Goal: Task Accomplishment & Management: Use online tool/utility

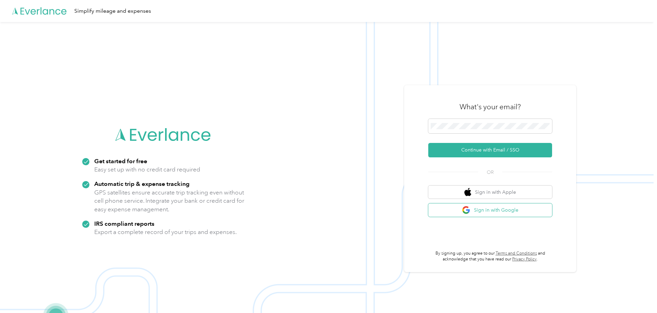
click at [481, 210] on button "Sign in with Google" at bounding box center [490, 210] width 124 height 13
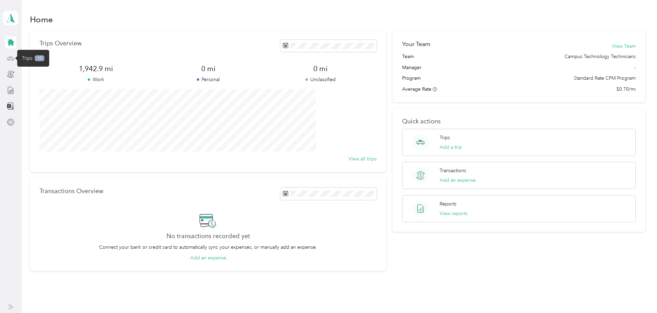
click at [12, 60] on icon at bounding box center [11, 59] width 8 height 8
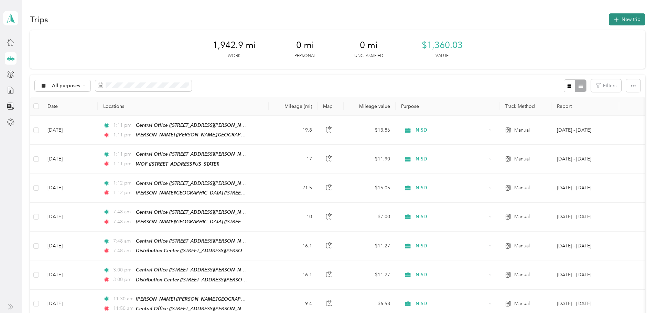
click at [609, 16] on button "New trip" at bounding box center [627, 19] width 36 height 12
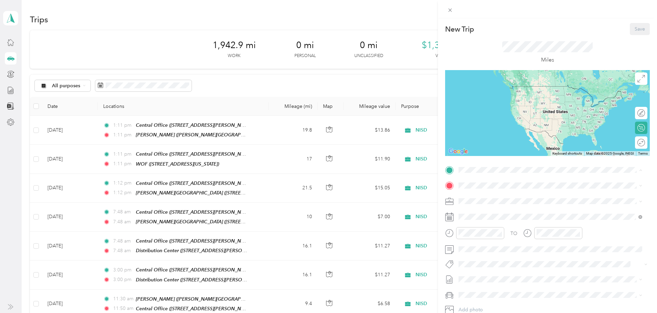
click at [515, 199] on strong "Central Office" at bounding box center [511, 198] width 32 height 6
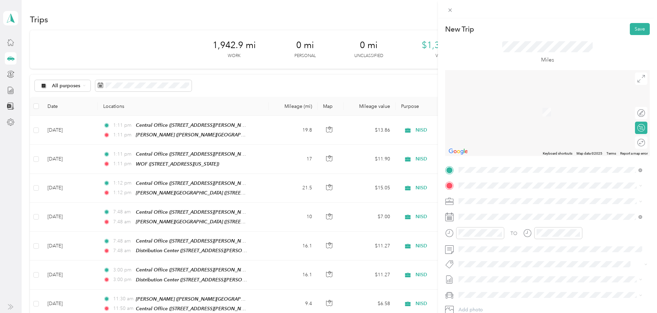
click at [506, 216] on strong "[PERSON_NAME]" at bounding box center [515, 214] width 41 height 6
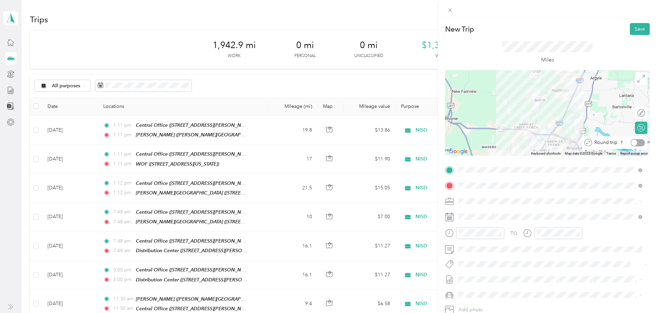
click at [631, 143] on div at bounding box center [634, 143] width 6 height 6
click at [630, 26] on button "Save" at bounding box center [640, 29] width 20 height 12
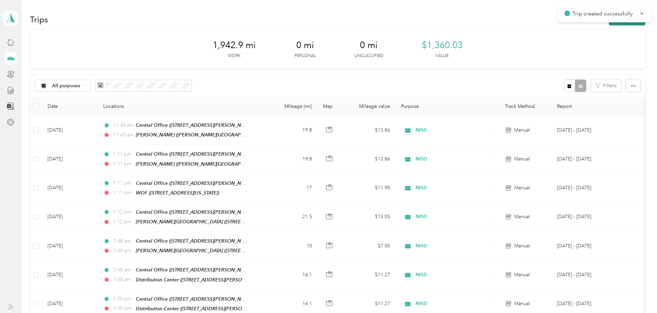
click at [609, 23] on button "New trip" at bounding box center [627, 19] width 36 height 12
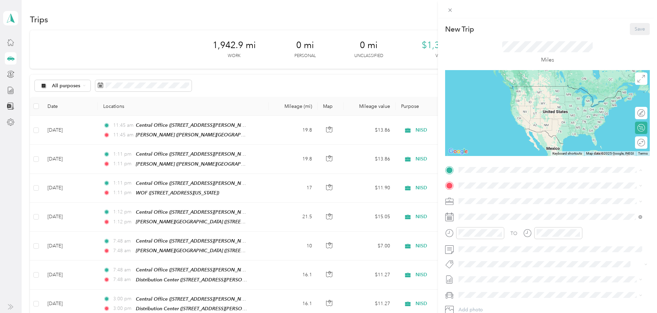
click at [511, 196] on strong "Central Office" at bounding box center [511, 198] width 32 height 6
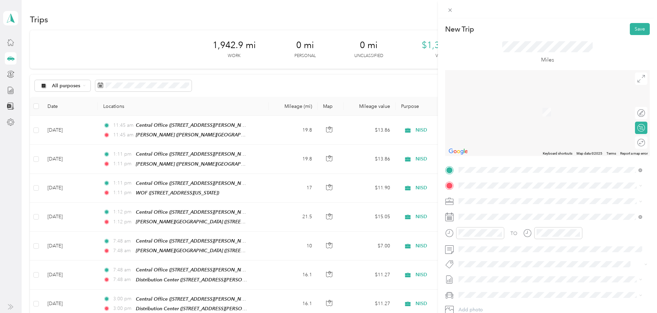
click at [521, 217] on div "TEAM Distribution Center [STREET_ADDRESS][PERSON_NAME][US_STATE]" at bounding box center [505, 214] width 69 height 17
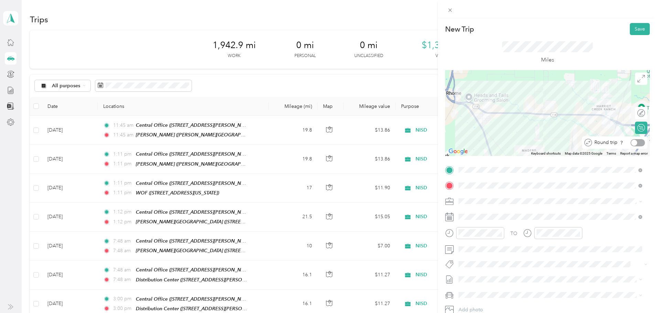
click at [631, 142] on div at bounding box center [634, 143] width 6 height 6
click at [633, 26] on button "Save" at bounding box center [640, 29] width 20 height 12
